Goal: Check status: Check status

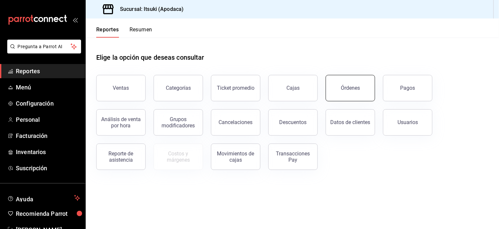
click at [353, 85] on div "Órdenes" at bounding box center [350, 88] width 19 height 6
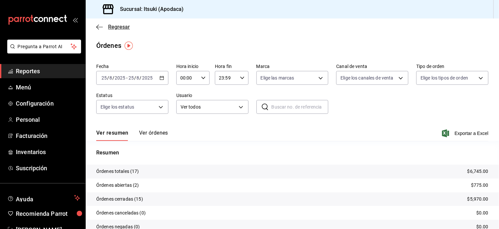
click at [116, 25] on span "Regresar" at bounding box center [119, 27] width 22 height 6
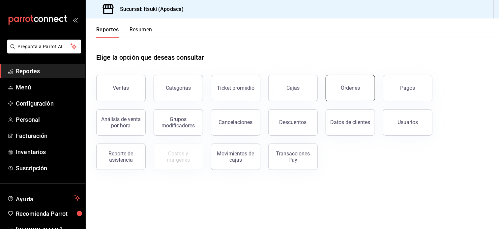
click at [360, 87] on button "Órdenes" at bounding box center [349, 88] width 49 height 26
